Goal: Navigation & Orientation: Find specific page/section

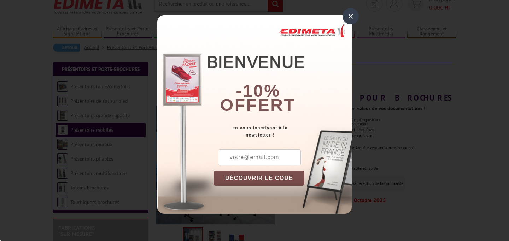
scroll to position [31, 0]
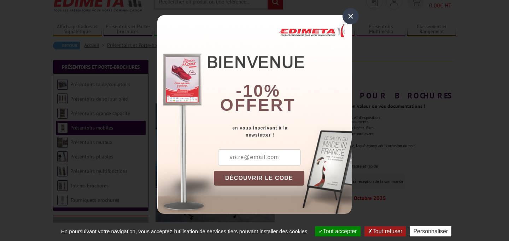
click at [350, 12] on div "×" at bounding box center [350, 16] width 16 height 16
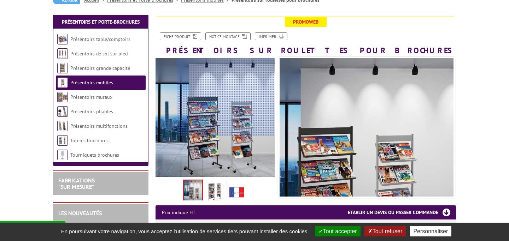
scroll to position [83, 0]
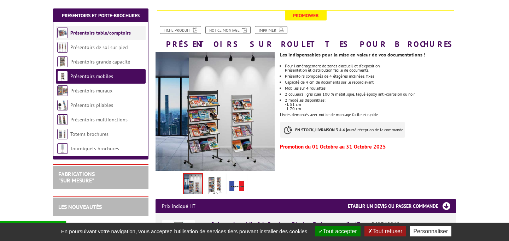
click at [114, 36] on link "Présentoirs table/comptoirs" at bounding box center [100, 33] width 60 height 6
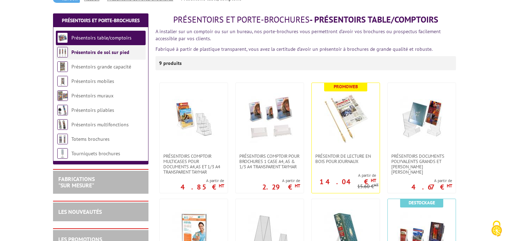
click at [108, 58] on li "Présentoirs de sol sur pied" at bounding box center [101, 52] width 90 height 14
click at [108, 55] on li "Présentoirs de sol sur pied" at bounding box center [101, 52] width 90 height 14
click at [120, 52] on link "Présentoirs de sol sur pied" at bounding box center [100, 52] width 58 height 6
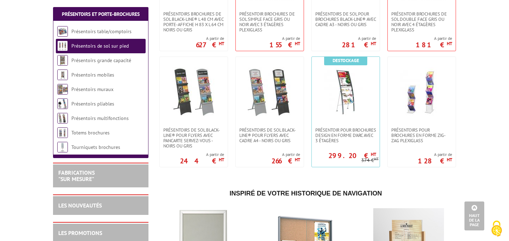
scroll to position [1019, 0]
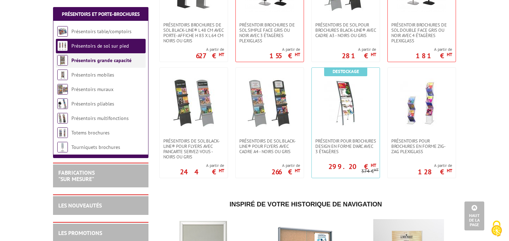
click at [101, 63] on link "Présentoirs grande capacité" at bounding box center [101, 60] width 60 height 6
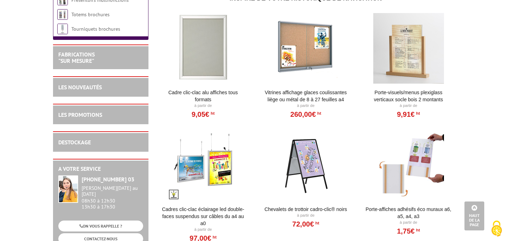
scroll to position [314, 0]
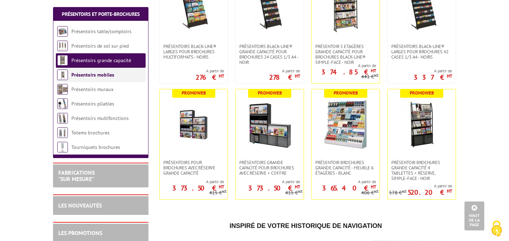
click at [108, 73] on link "Présentoirs mobiles" at bounding box center [92, 75] width 43 height 6
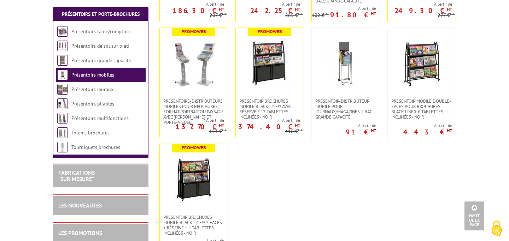
scroll to position [254, 0]
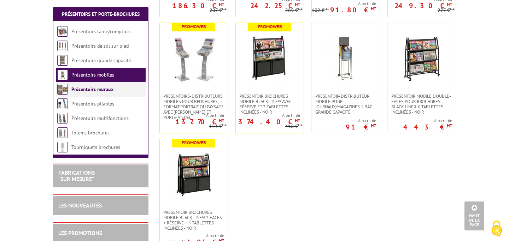
click at [107, 92] on link "Présentoirs muraux" at bounding box center [92, 89] width 42 height 6
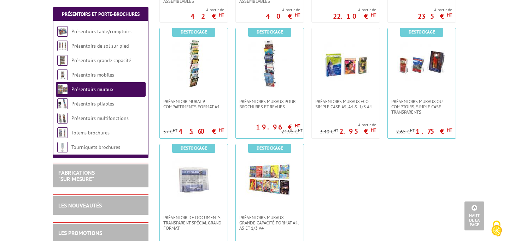
scroll to position [499, 0]
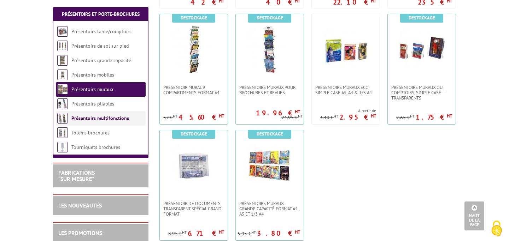
click at [120, 117] on link "Présentoirs multifonctions" at bounding box center [100, 118] width 58 height 6
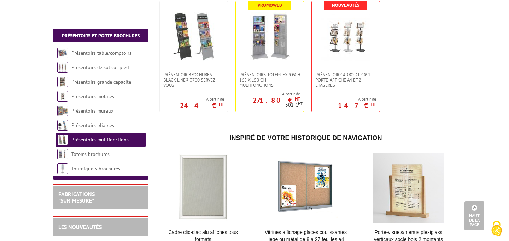
scroll to position [575, 0]
